Goal: Task Accomplishment & Management: Use online tool/utility

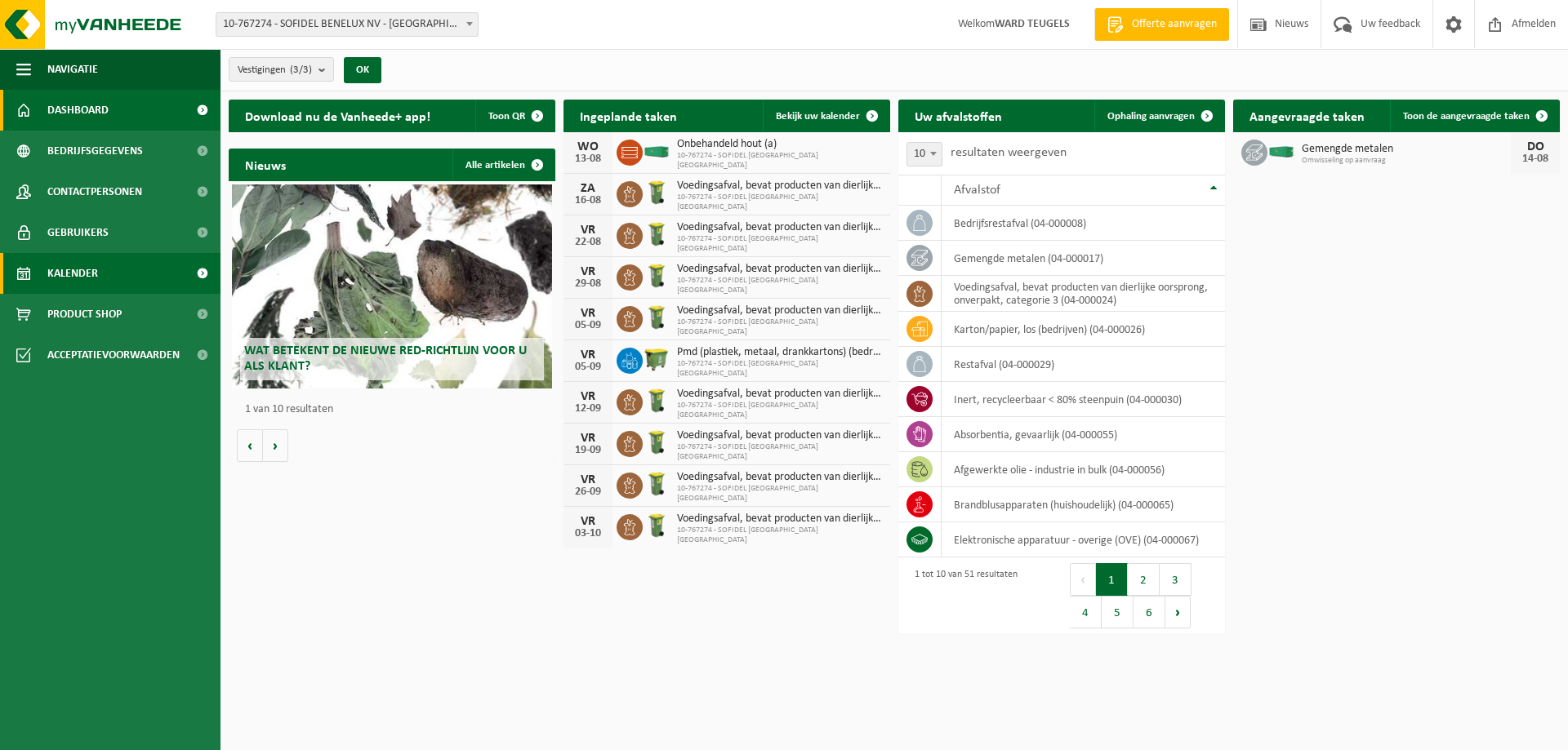
click at [73, 282] on span "Kalender" at bounding box center [72, 273] width 51 height 40
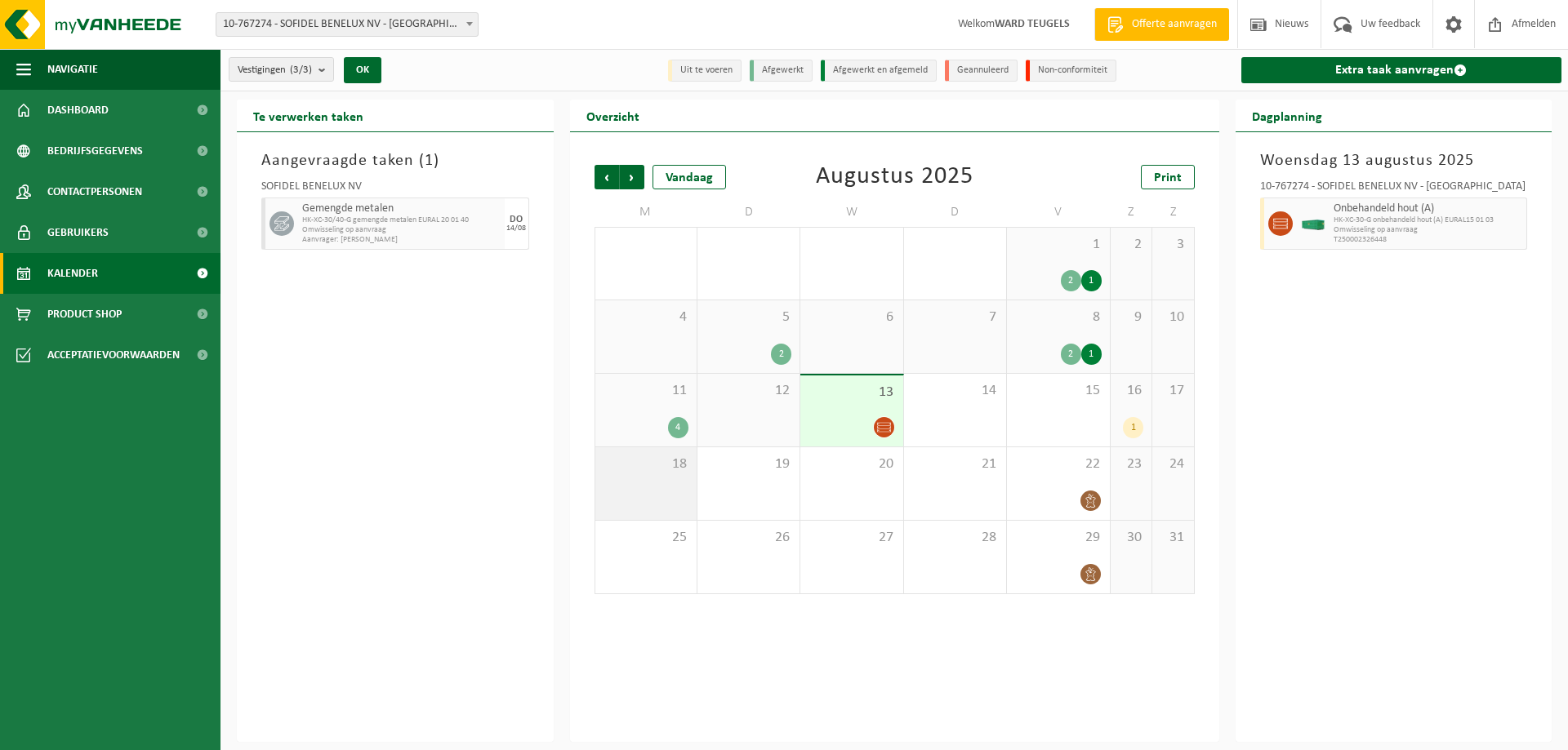
click at [664, 485] on div "18" at bounding box center [645, 484] width 101 height 73
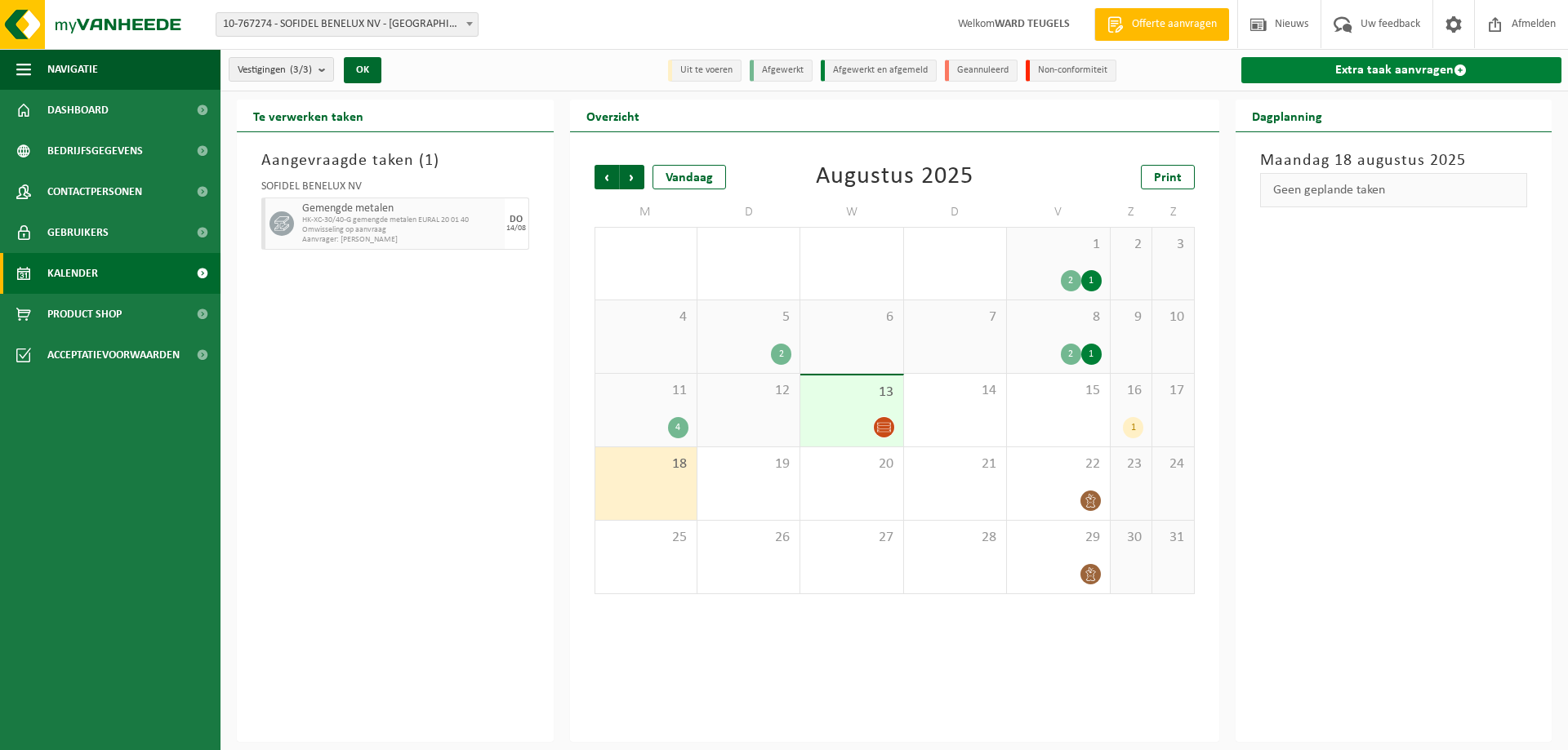
click at [1373, 62] on link "Extra taak aanvragen" at bounding box center [1403, 69] width 321 height 26
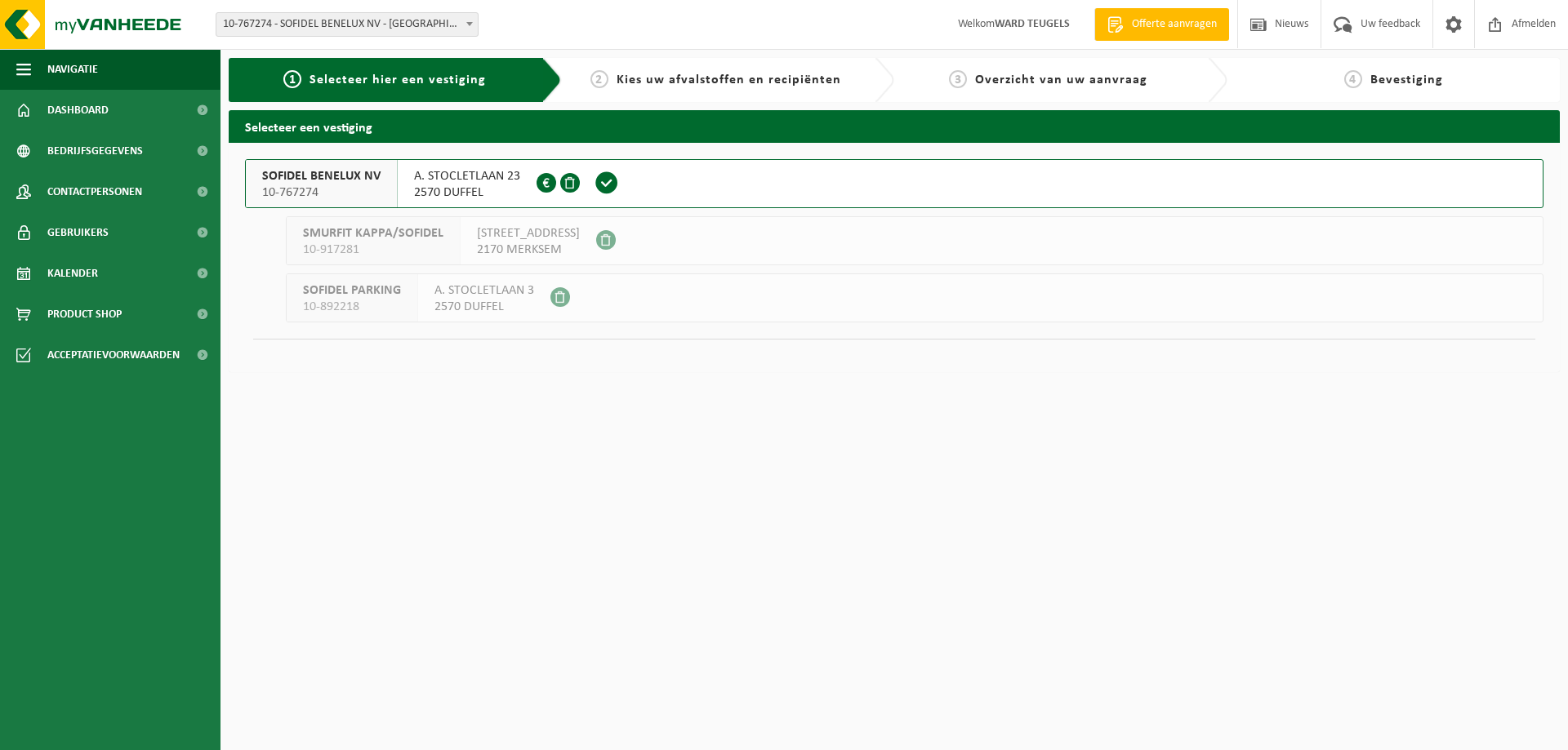
click at [296, 175] on span "SOFIDEL BENELUX NV" at bounding box center [321, 176] width 118 height 16
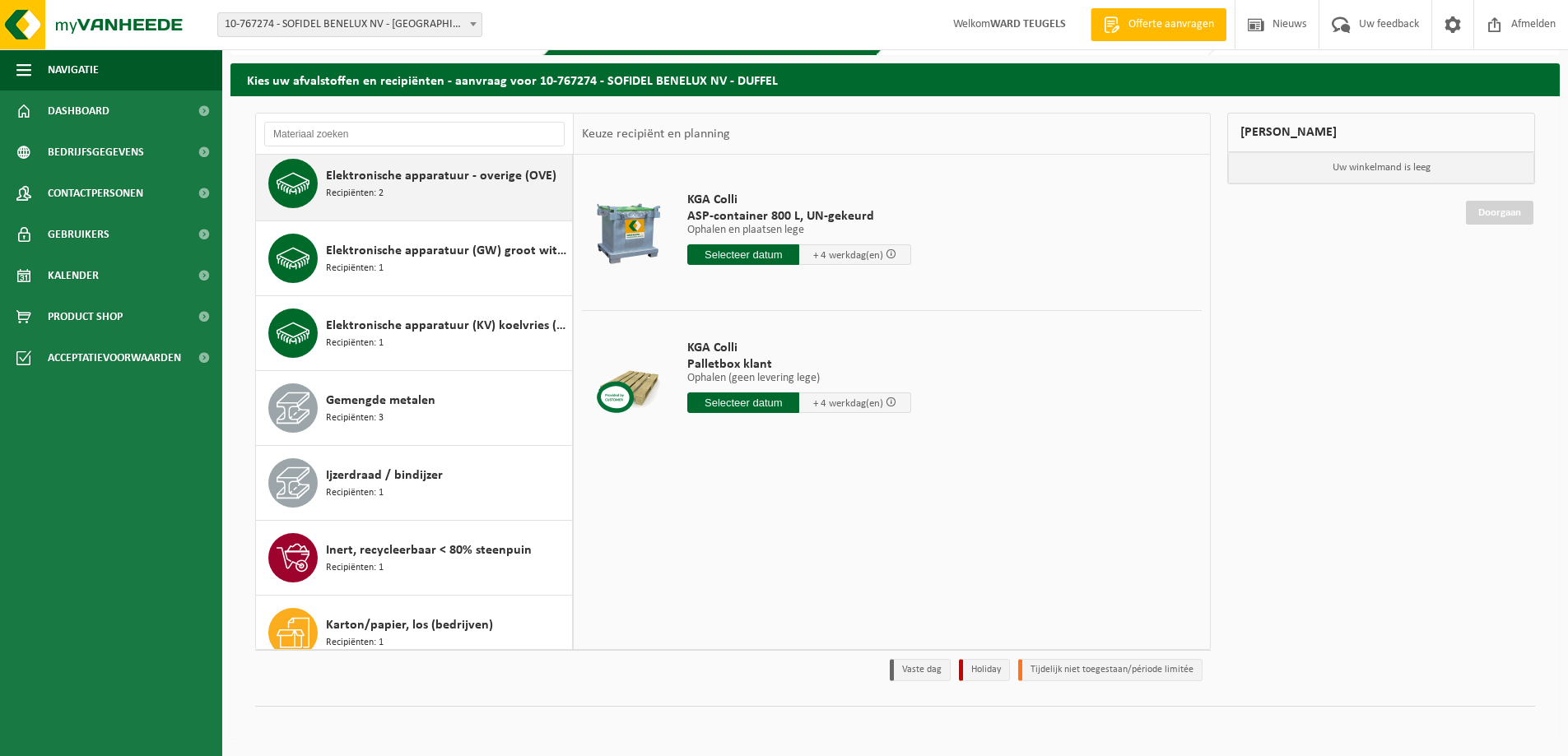
scroll to position [988, 0]
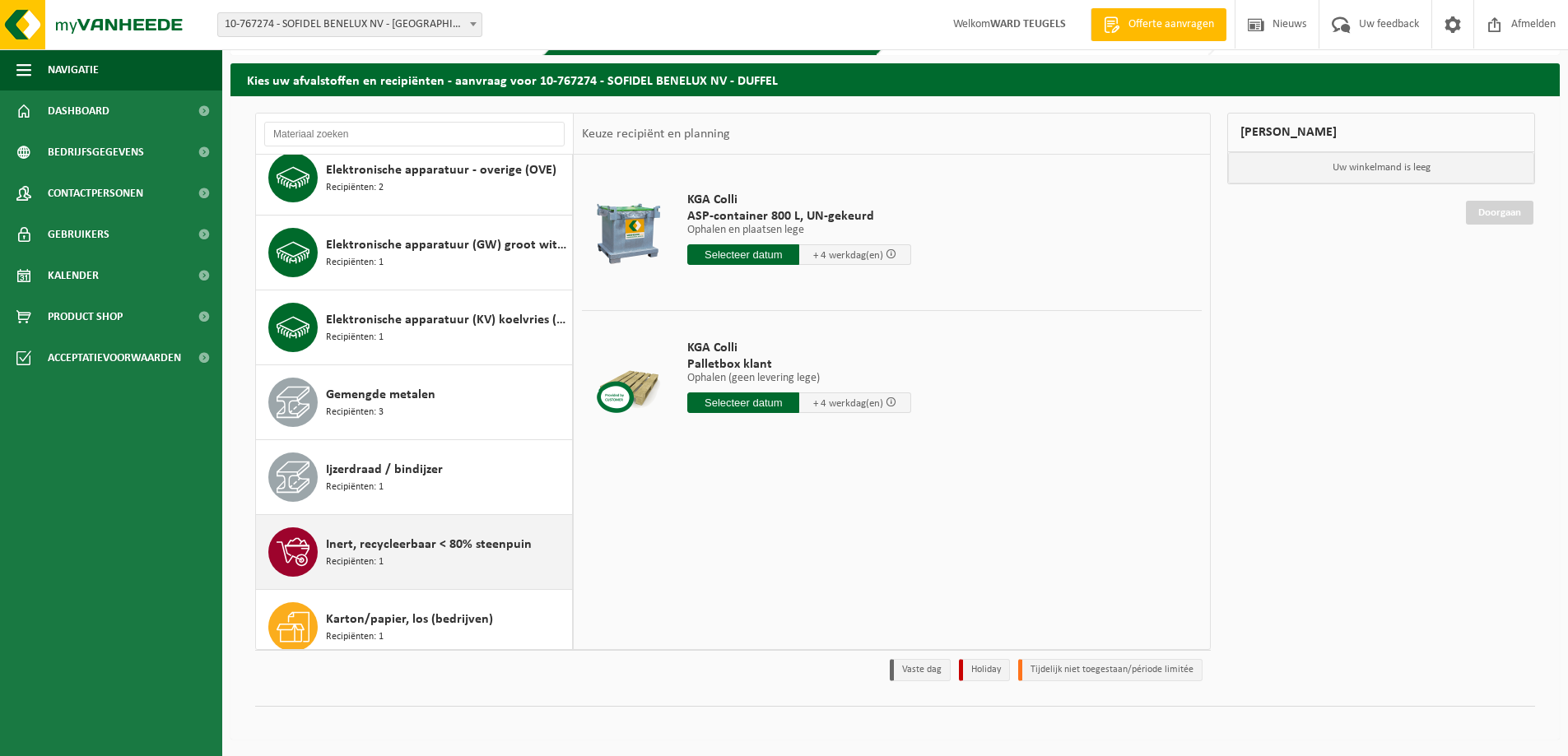
click at [454, 556] on div "Inert, recycleerbaar < 80% steenpuin Recipiënten: 1" at bounding box center [447, 551] width 242 height 49
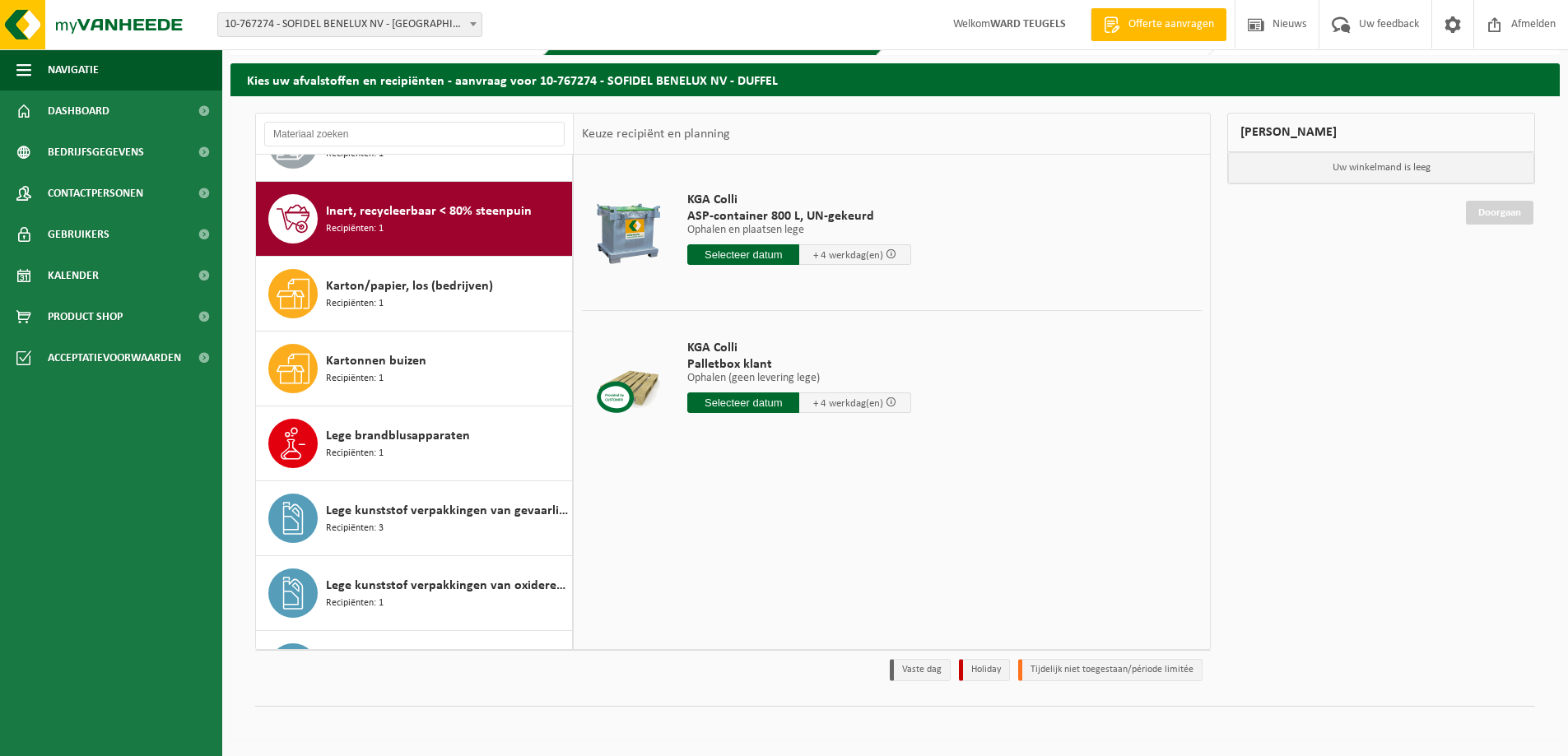
scroll to position [1348, 0]
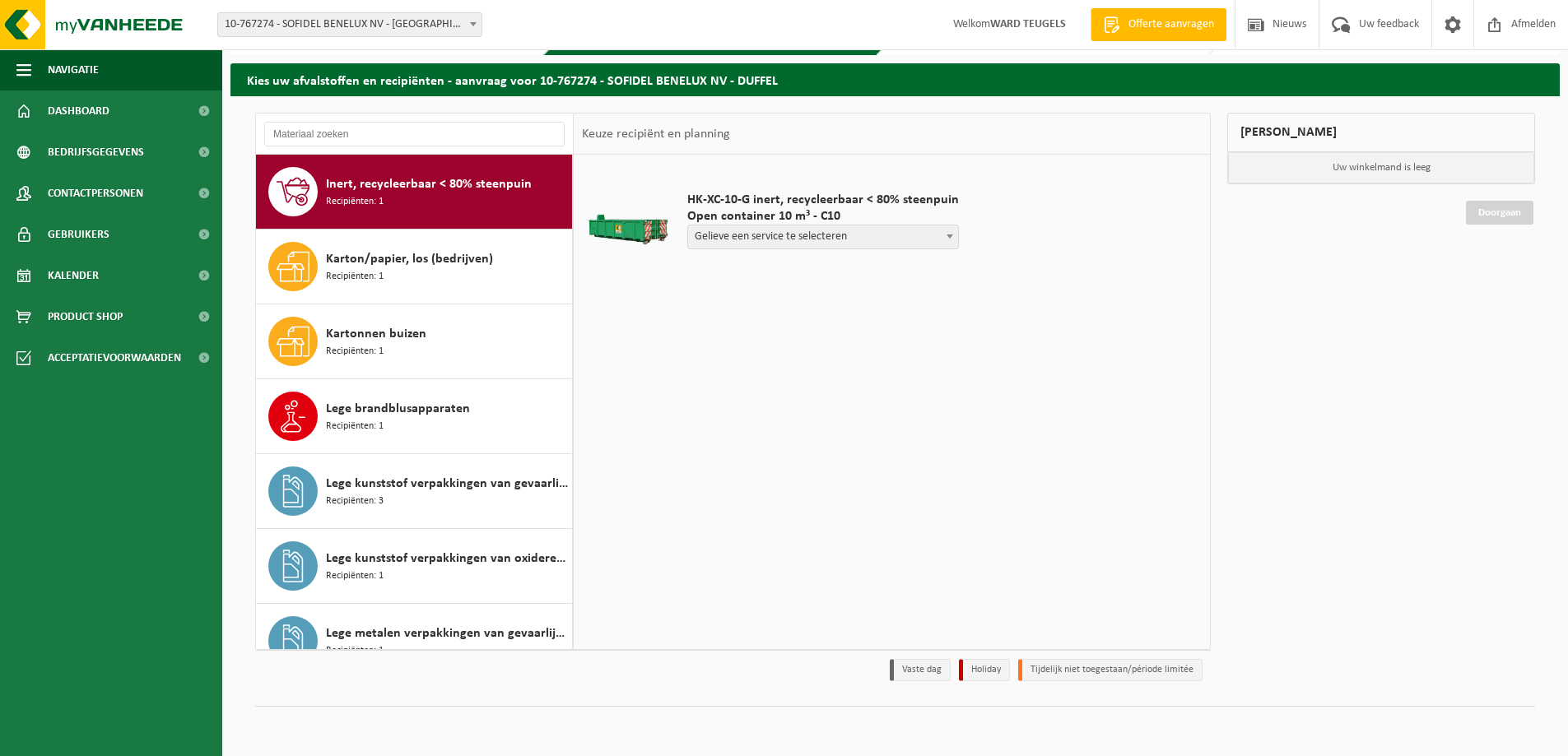
click at [931, 236] on span "Gelieve een service te selecteren" at bounding box center [823, 237] width 270 height 23
select select "P2PL-VEL-096130_HK-XC-10-GN-00_04-000030_46"
click at [746, 267] on input "text" at bounding box center [755, 268] width 136 height 20
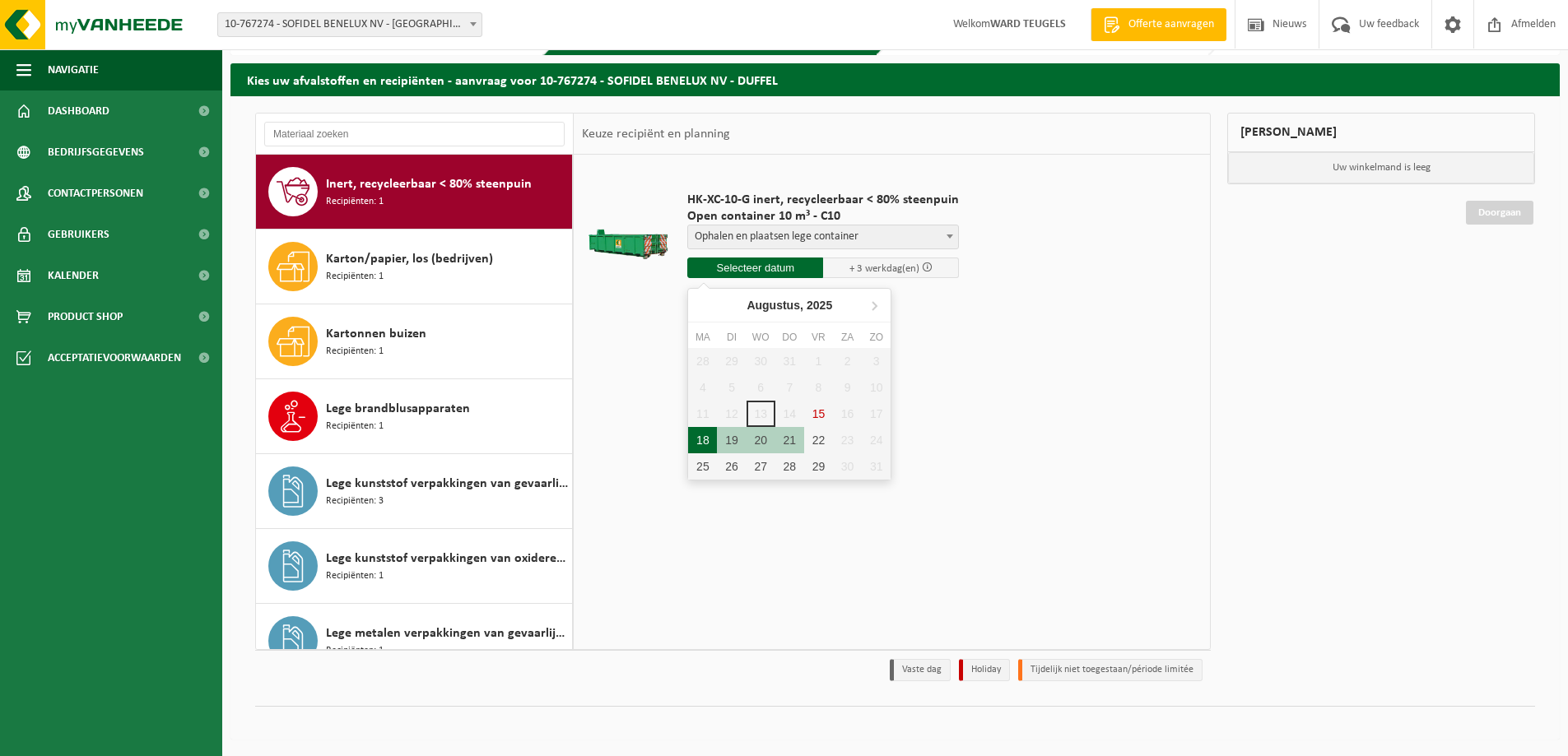
click at [705, 439] on div "18" at bounding box center [703, 440] width 29 height 26
type input "Van 2025-08-18"
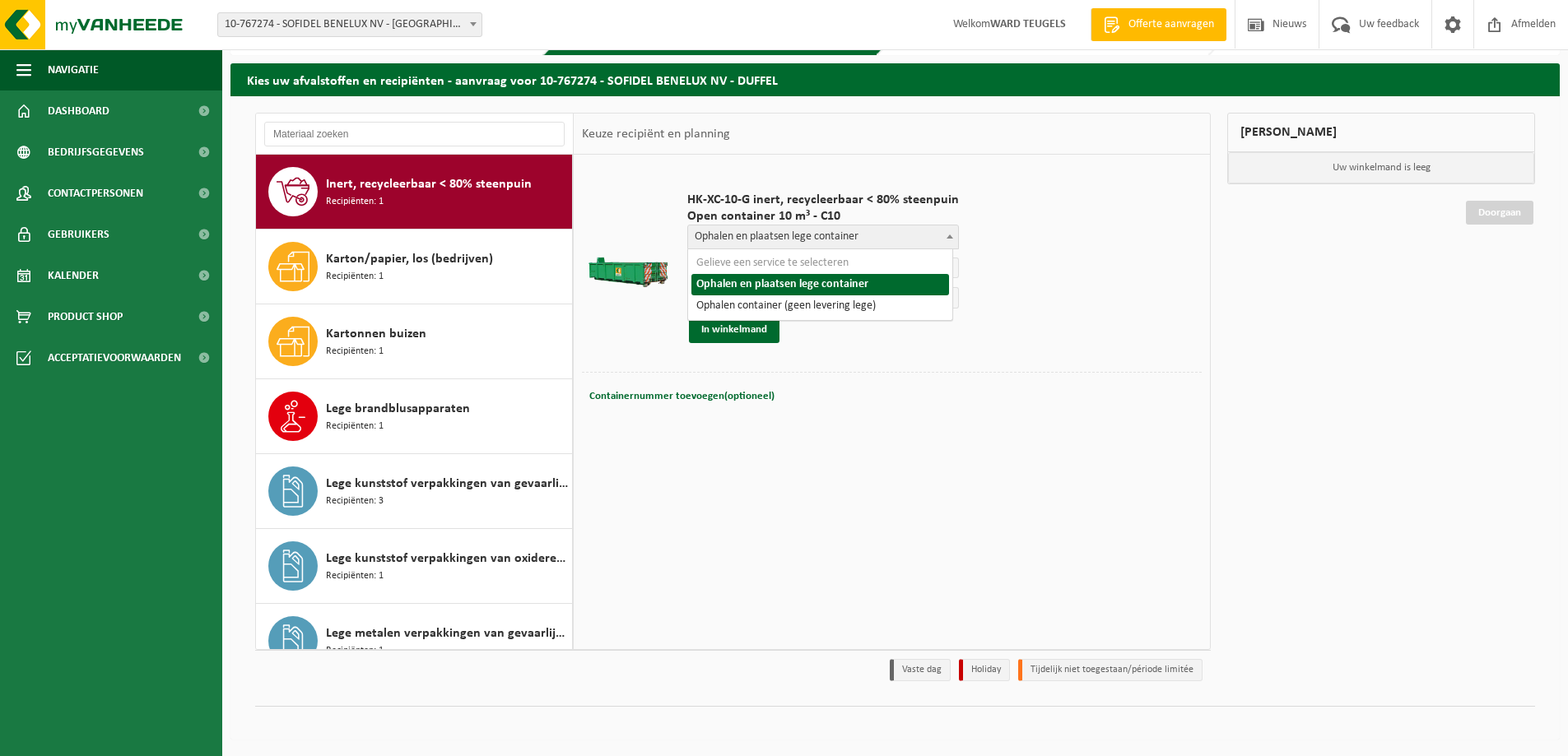
click at [947, 236] on b at bounding box center [950, 236] width 7 height 4
click at [750, 328] on button "In winkelmand" at bounding box center [734, 330] width 90 height 26
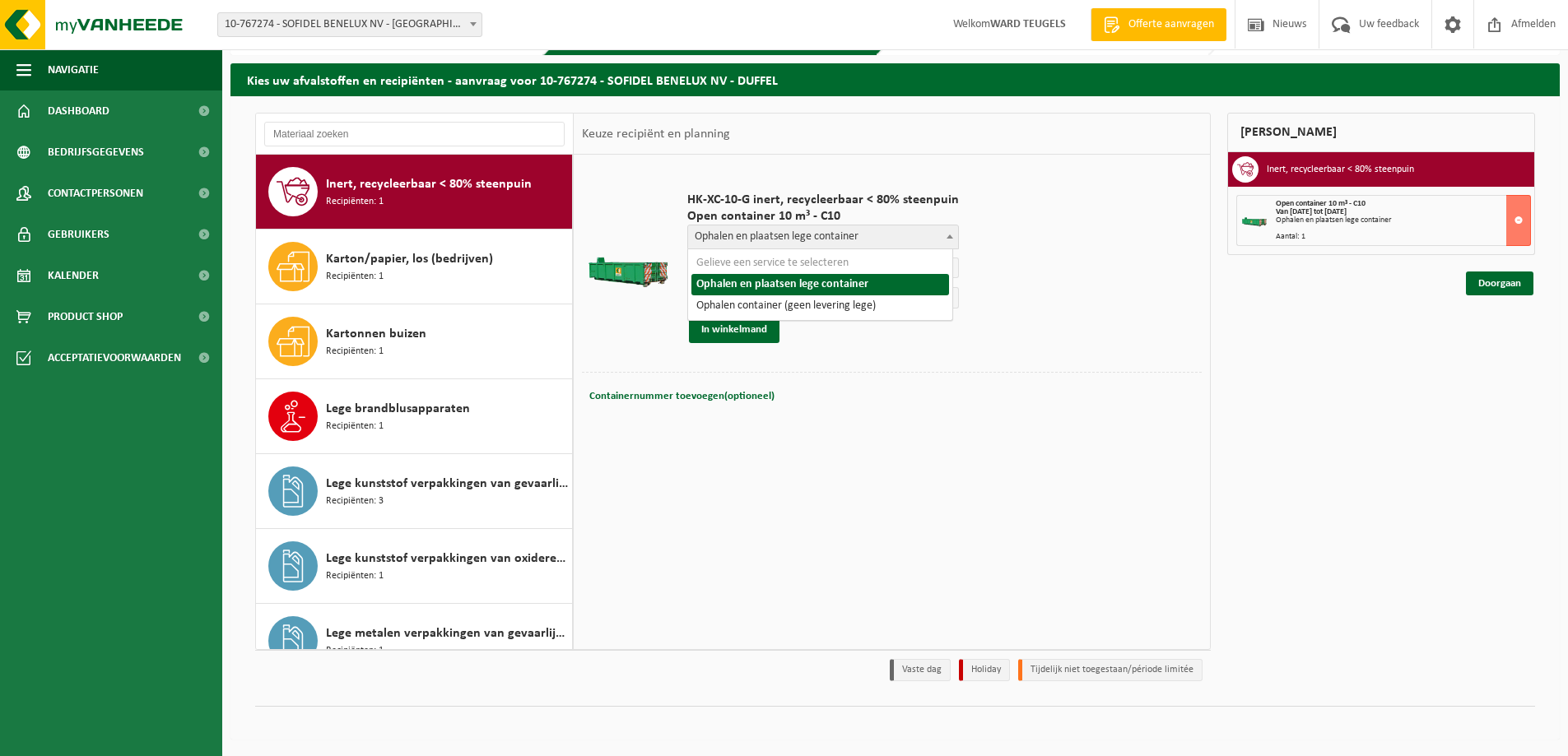
click at [941, 233] on span at bounding box center [949, 236] width 16 height 21
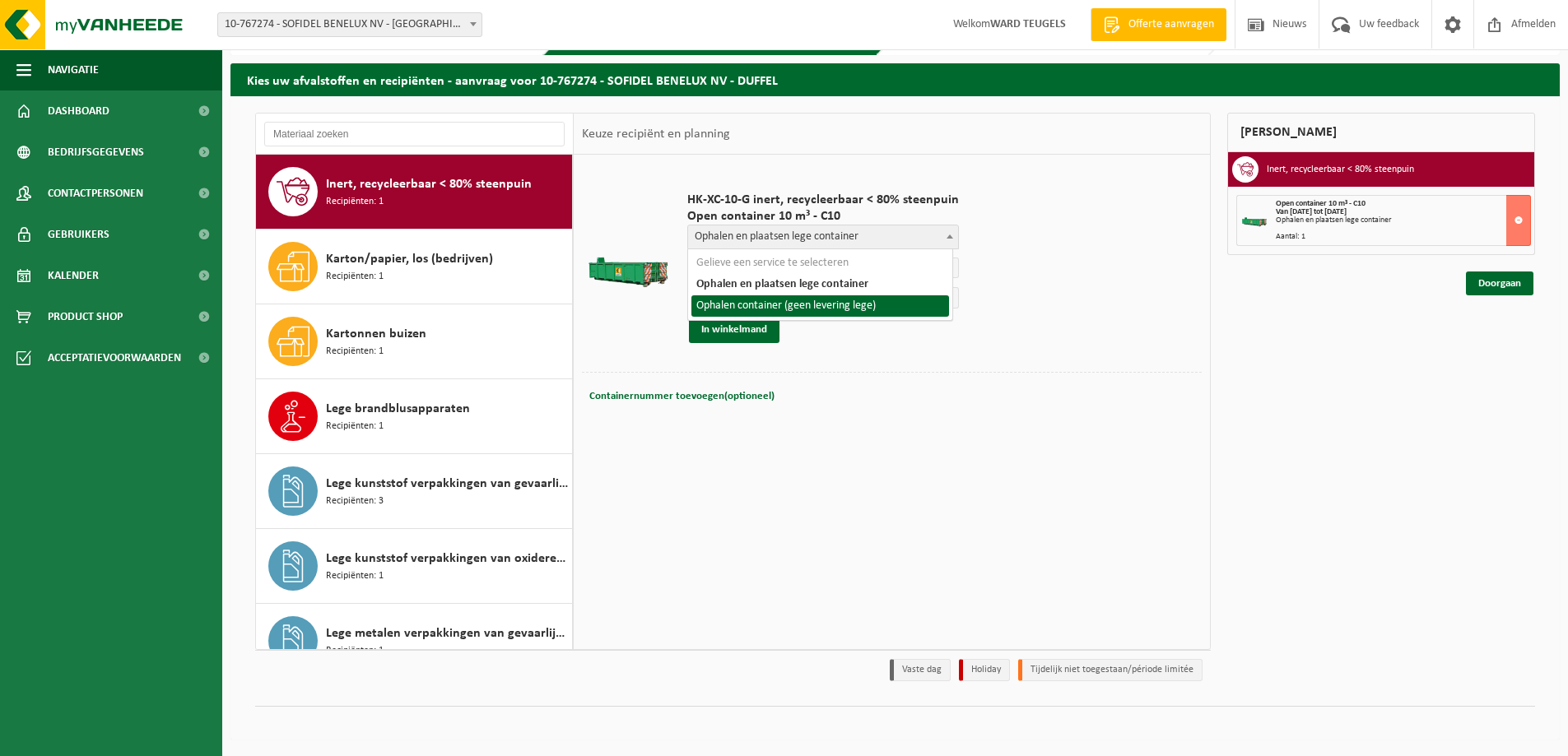
select select "P2PL-VEL-096130_HK-XC-10-GN-00_04-000030_72"
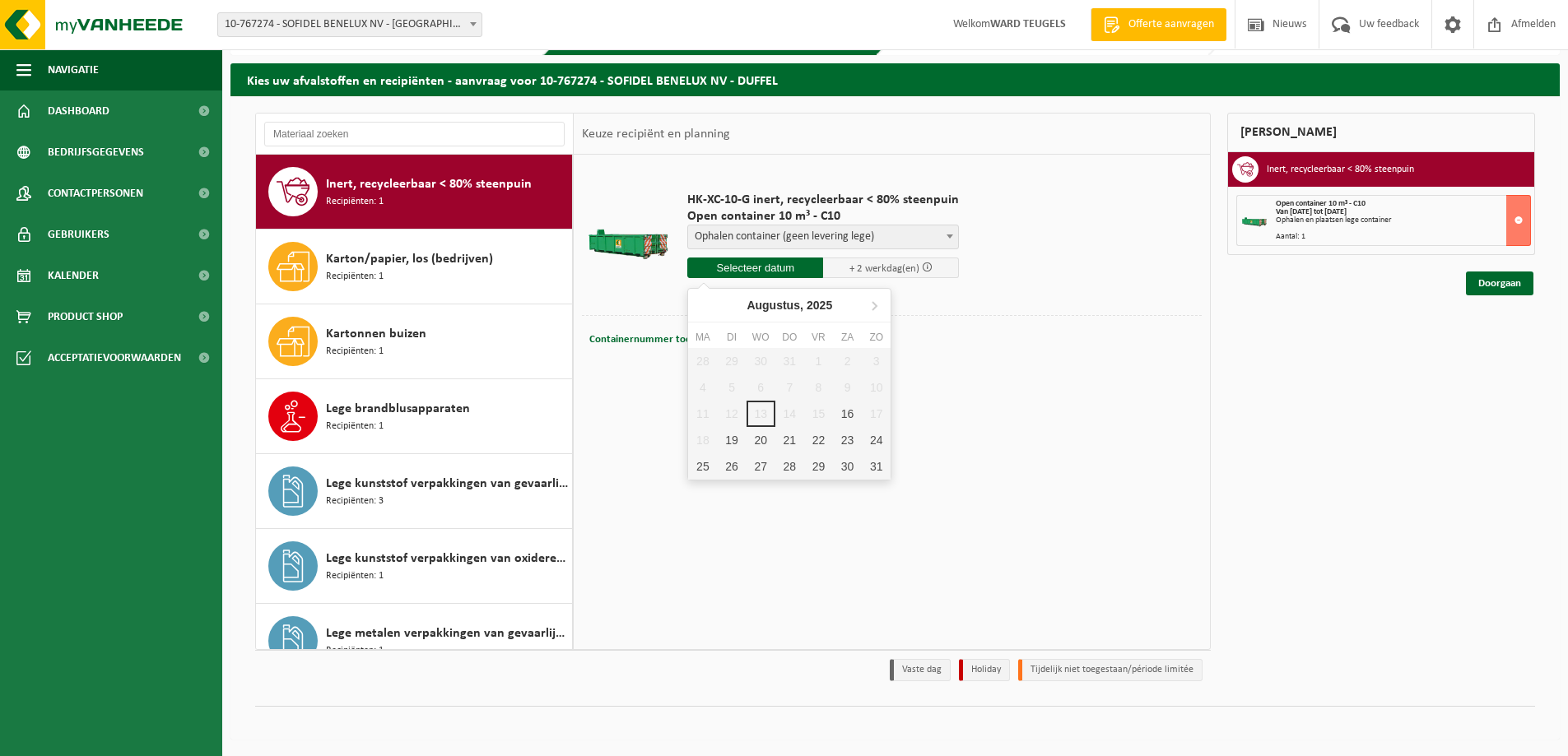
click at [763, 271] on input "text" at bounding box center [755, 268] width 136 height 20
click at [735, 437] on div "19" at bounding box center [732, 440] width 29 height 26
type input "Van 2025-08-19"
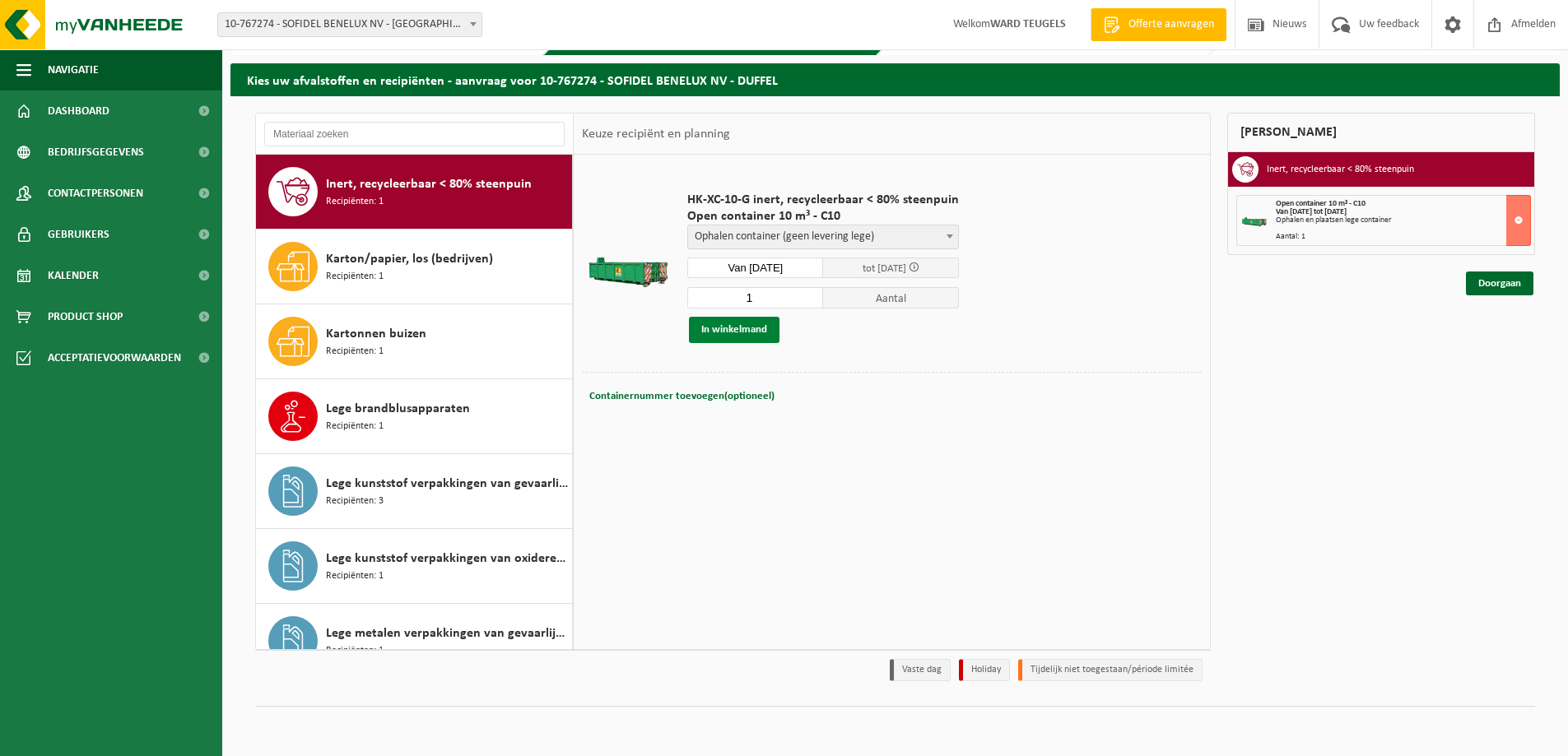
click at [745, 333] on button "In winkelmand" at bounding box center [734, 330] width 90 height 26
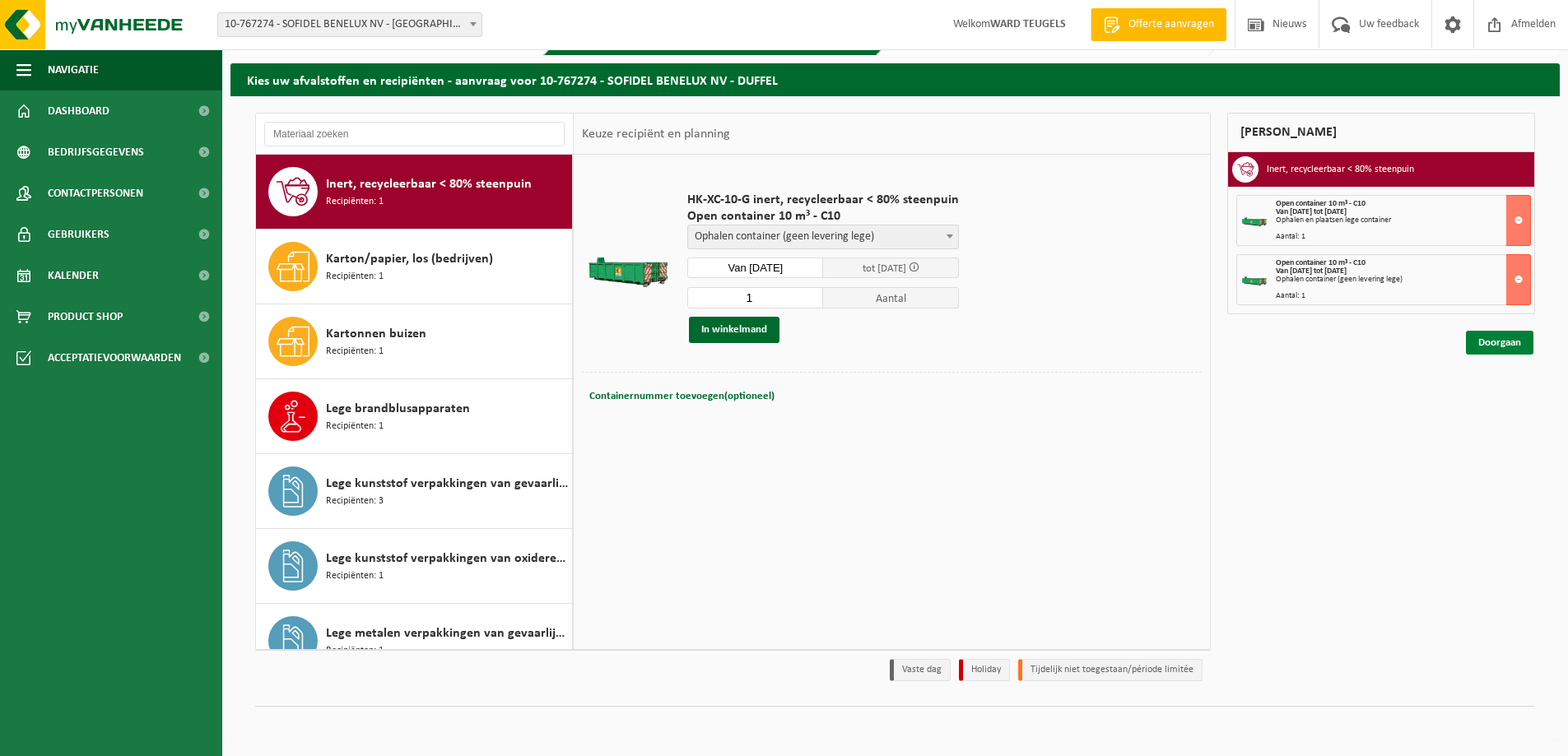
click at [1508, 349] on link "Doorgaan" at bounding box center [1499, 342] width 68 height 24
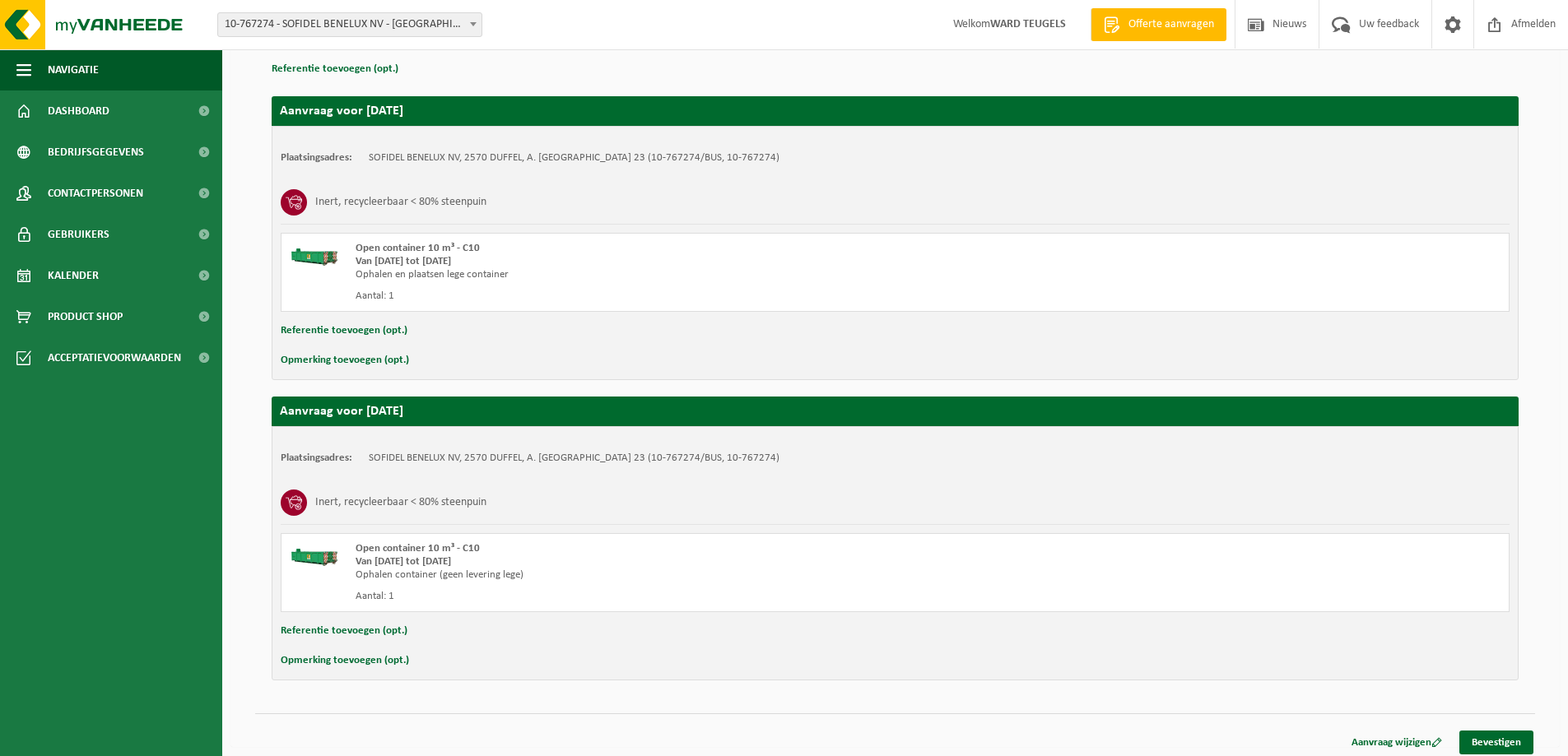
scroll to position [250, 0]
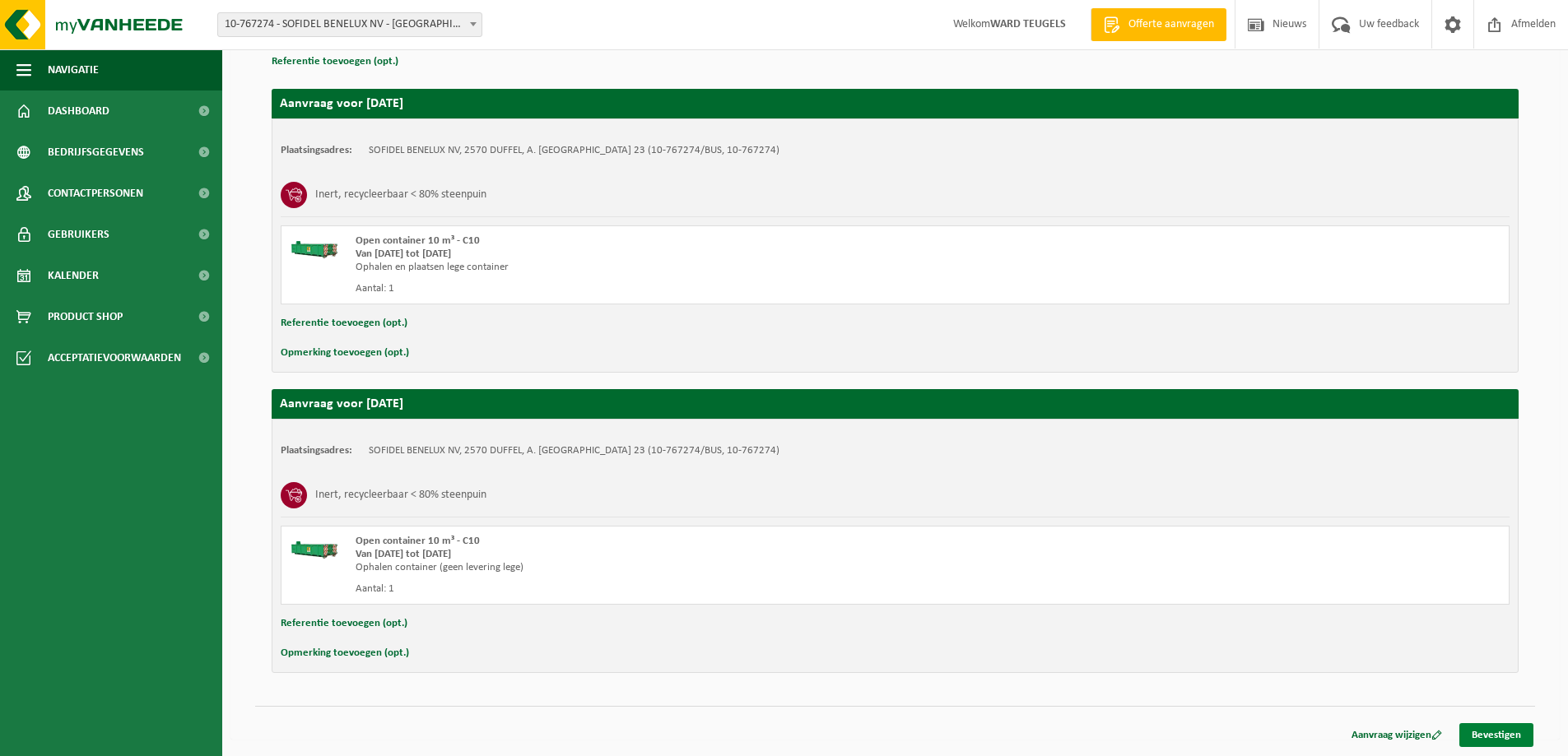
click at [1490, 733] on link "Bevestigen" at bounding box center [1496, 735] width 74 height 24
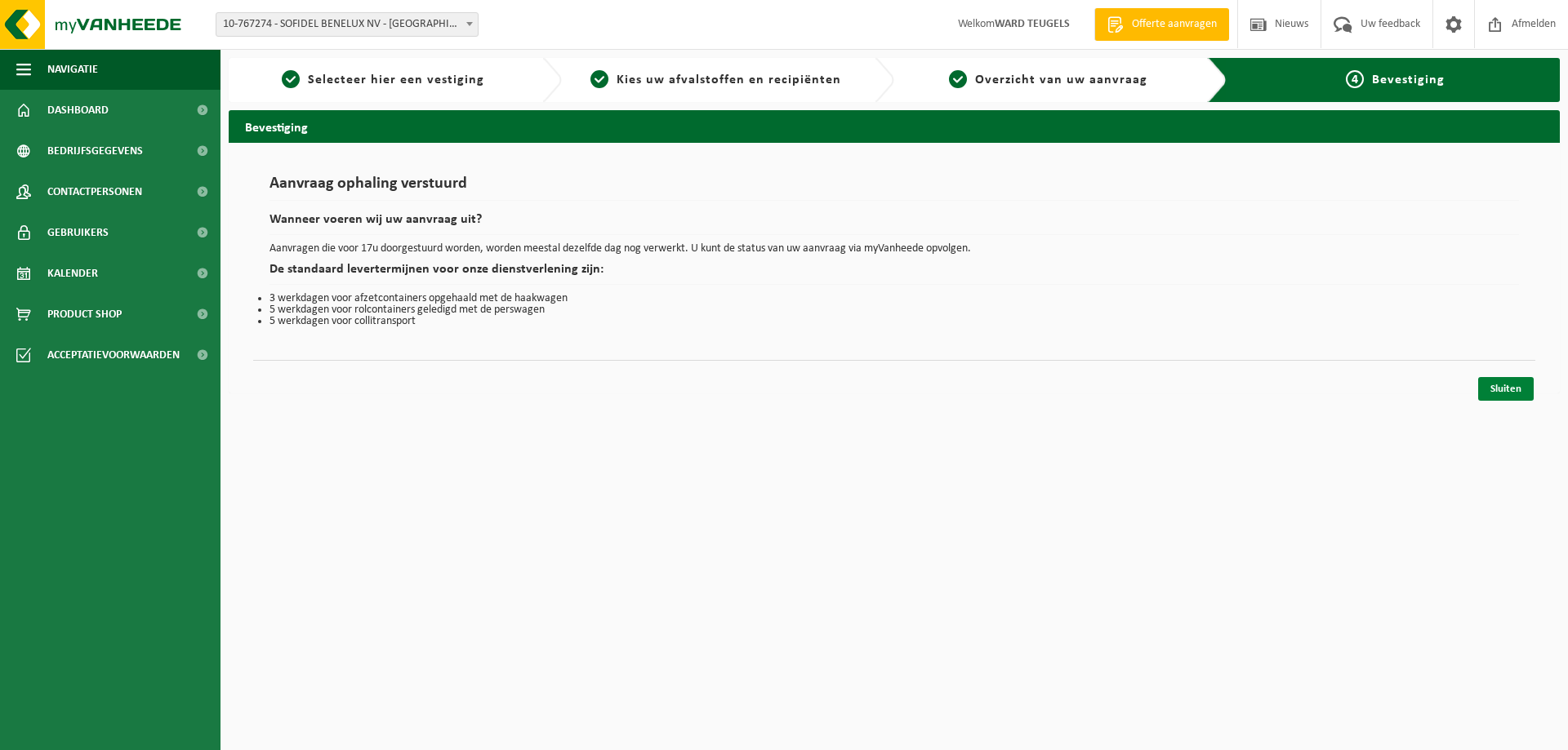
click at [1500, 389] on link "Sluiten" at bounding box center [1506, 388] width 56 height 24
